Goal: Information Seeking & Learning: Learn about a topic

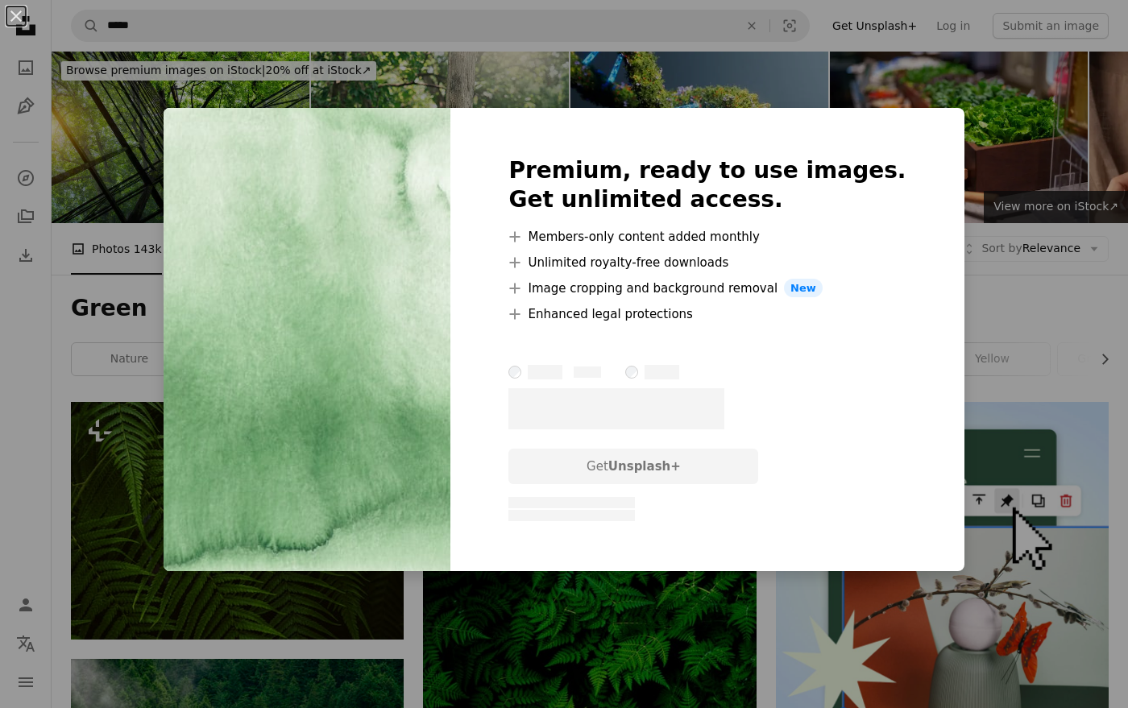
scroll to position [3738, 0]
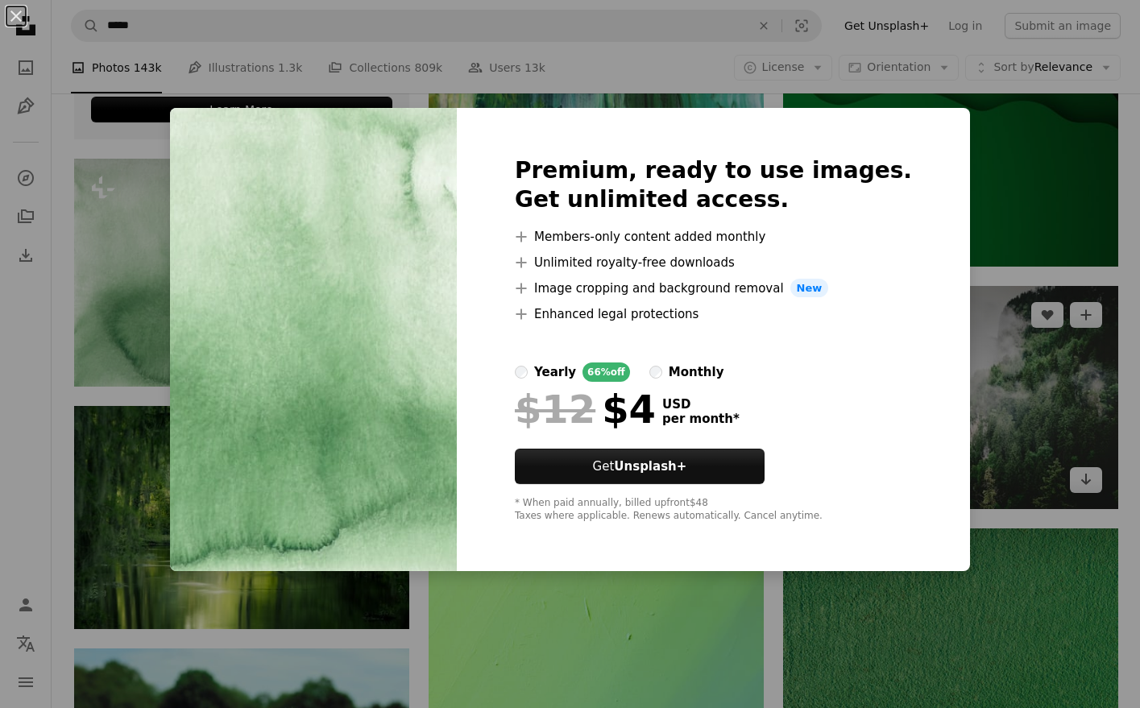
click at [997, 341] on div "An X shape Premium, ready to use images. Get unlimited access. A plus sign Memb…" at bounding box center [570, 354] width 1140 height 708
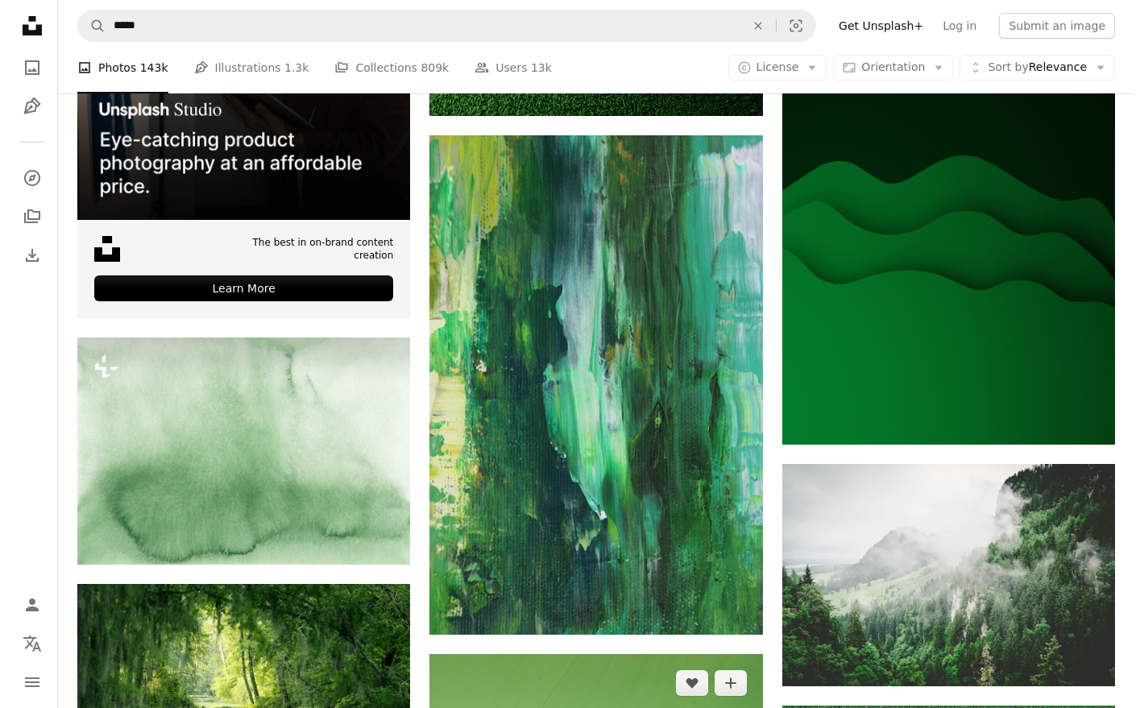
scroll to position [3790, 0]
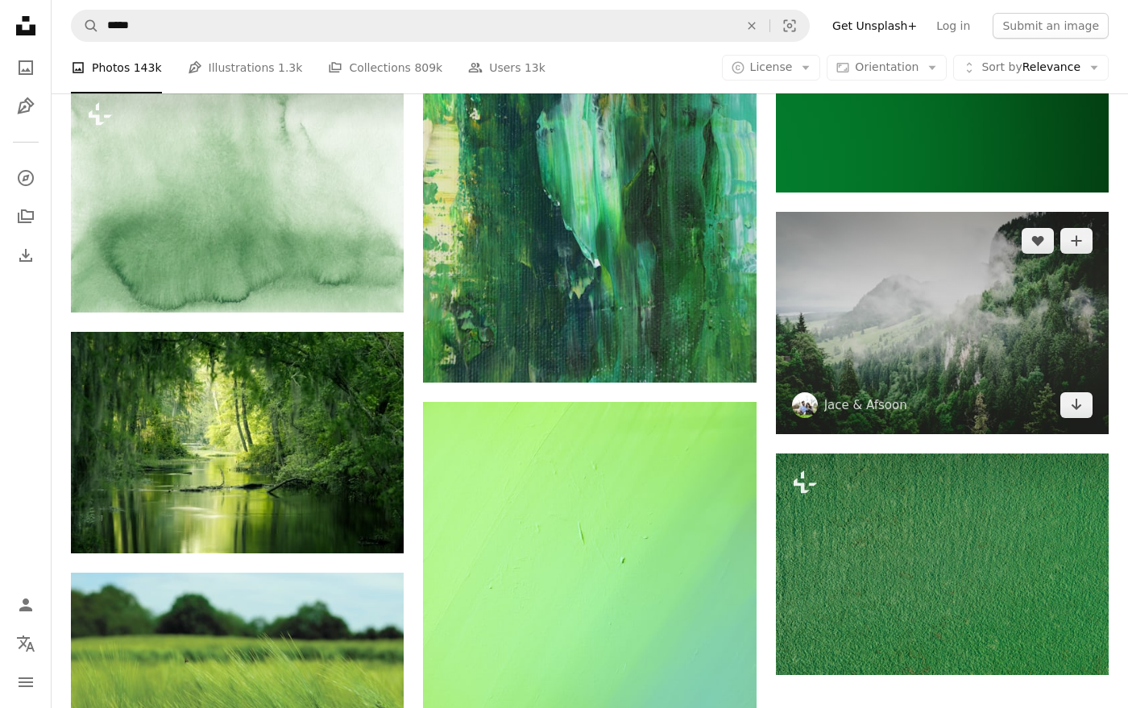
click at [880, 332] on img at bounding box center [942, 323] width 333 height 222
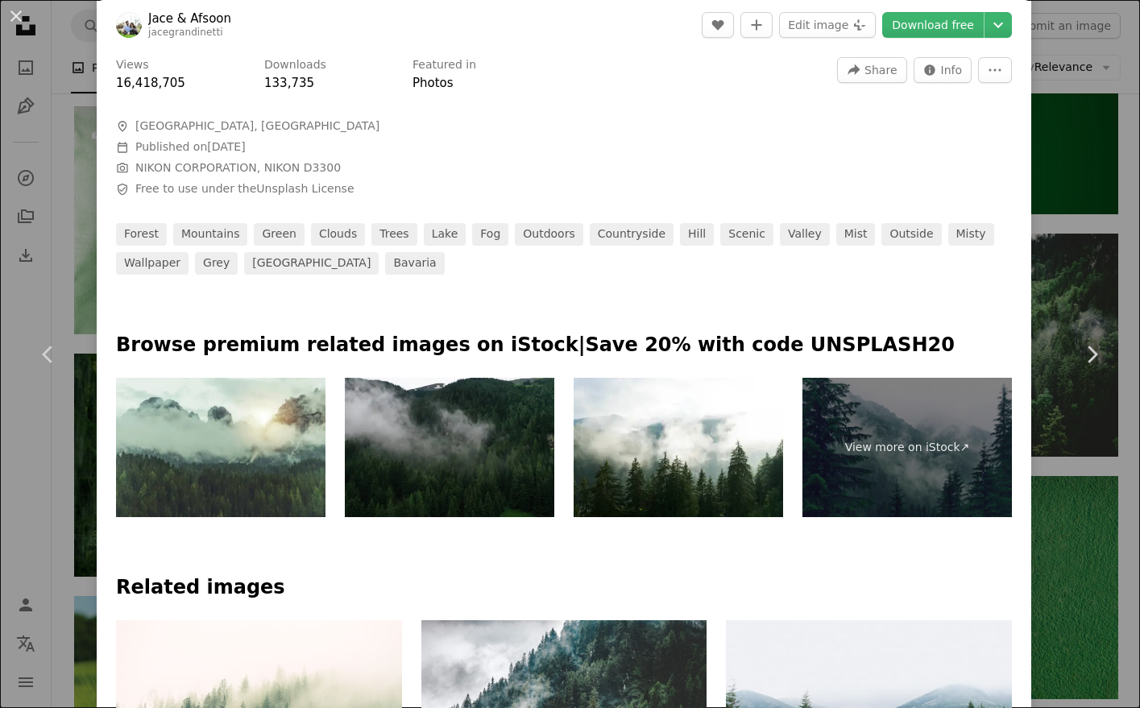
scroll to position [604, 0]
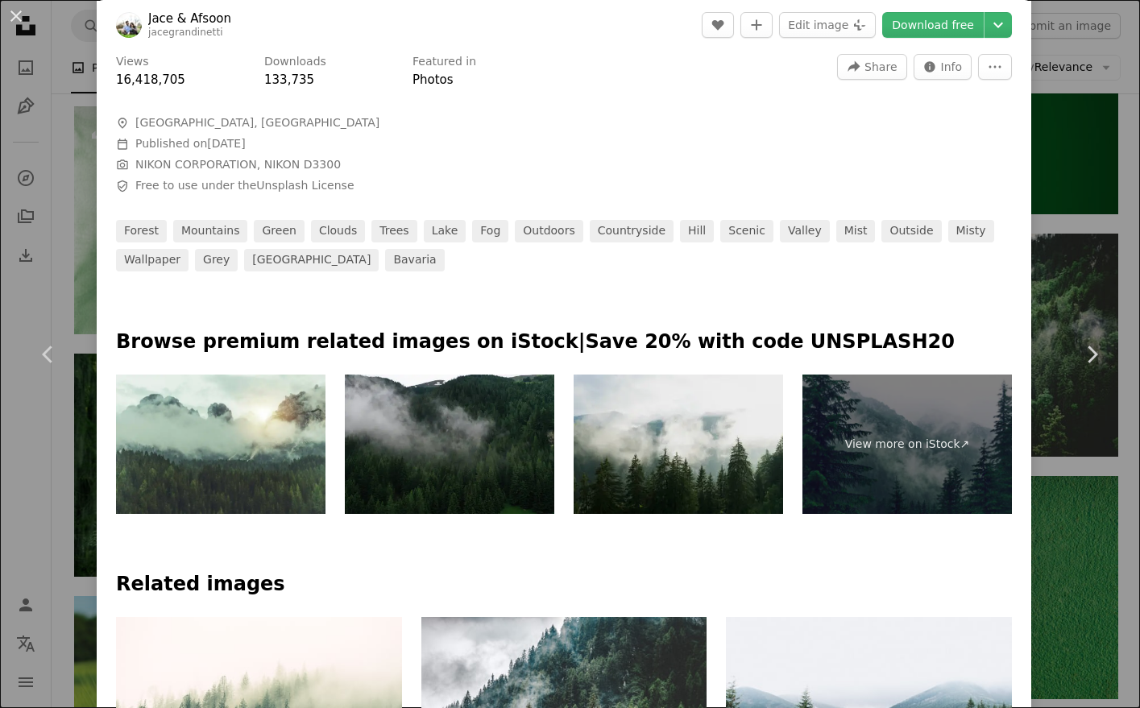
click at [706, 421] on img at bounding box center [679, 444] width 210 height 139
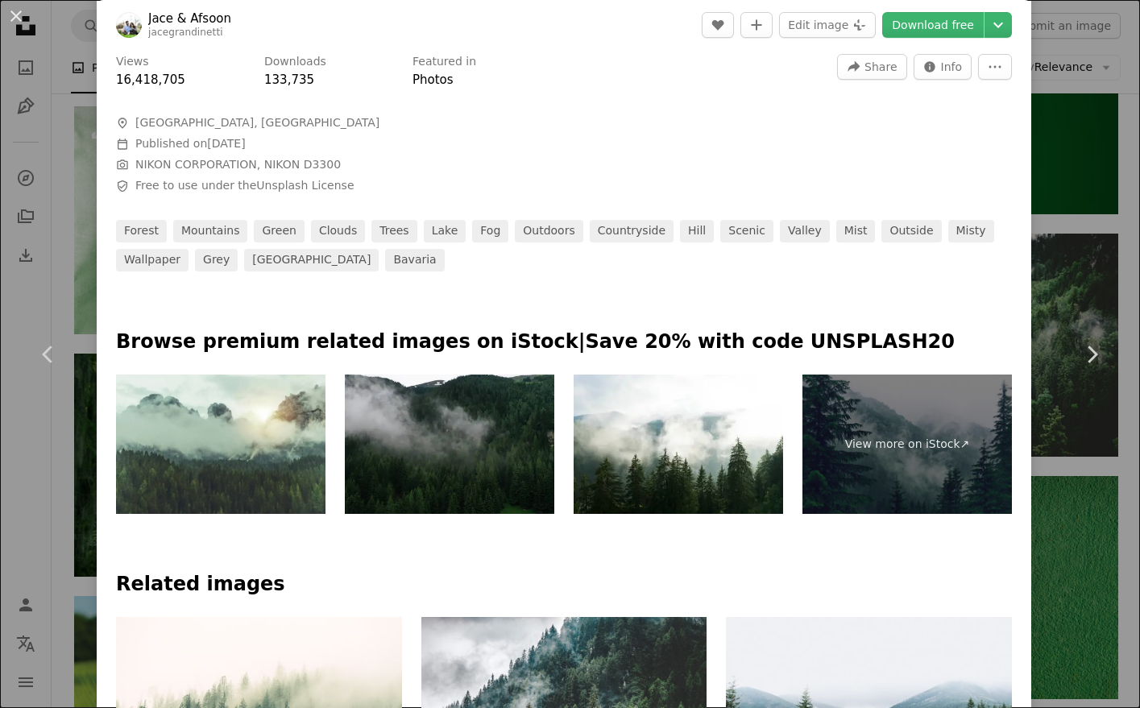
scroll to position [0, 0]
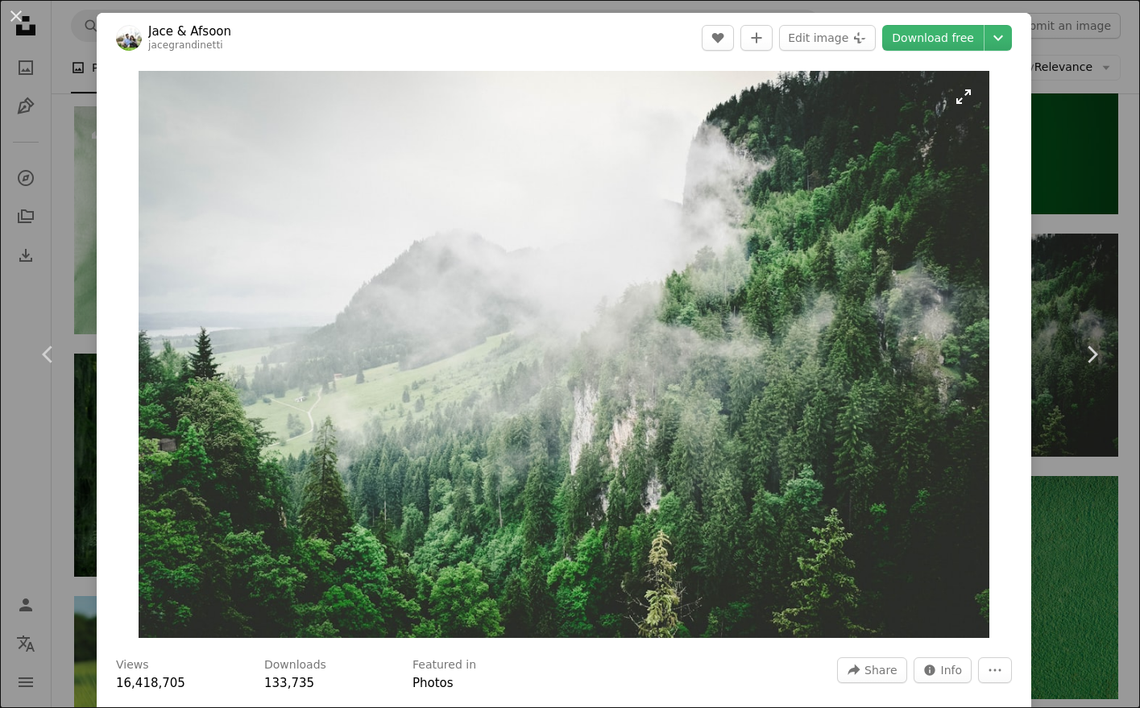
click at [727, 336] on img "Zoom in on this image" at bounding box center [564, 354] width 851 height 567
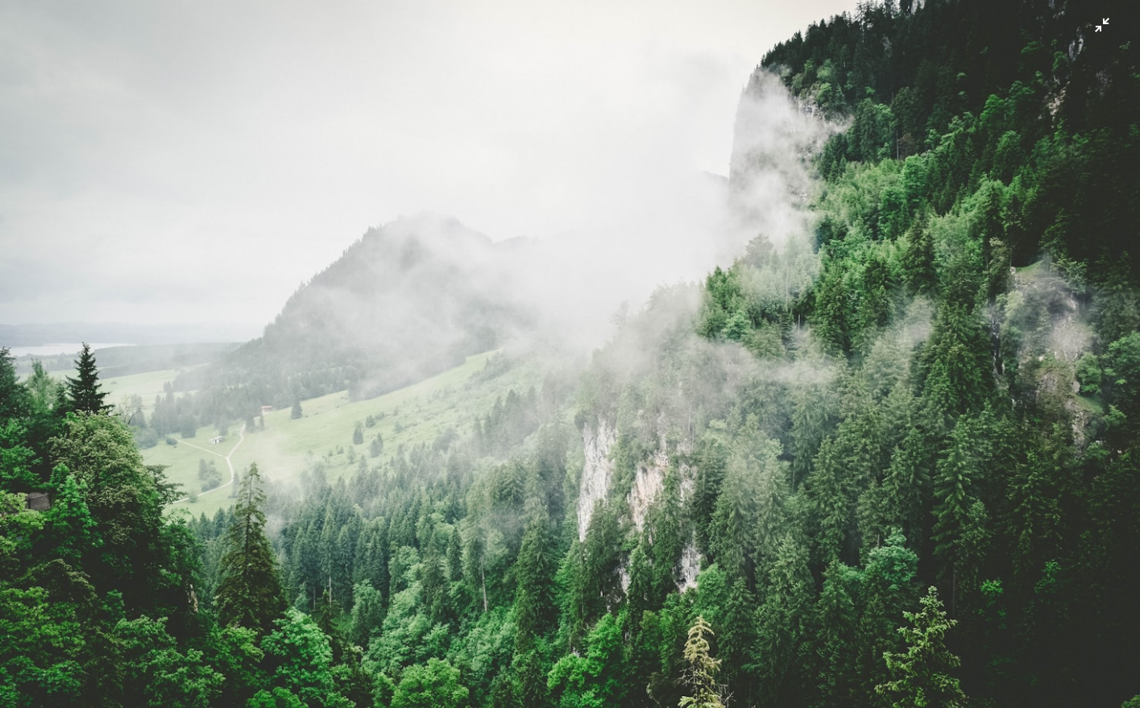
scroll to position [19, 0]
